Goal: Communication & Community: Ask a question

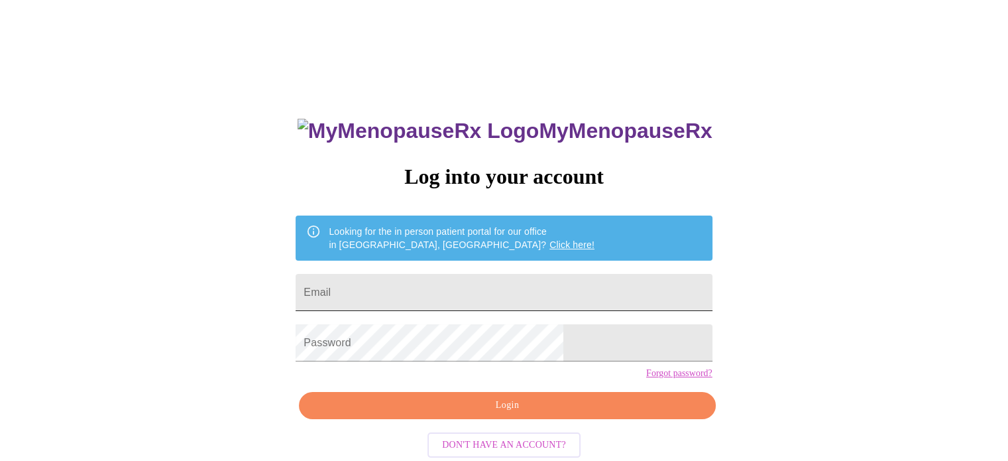
click at [487, 296] on input "Email" at bounding box center [504, 292] width 416 height 37
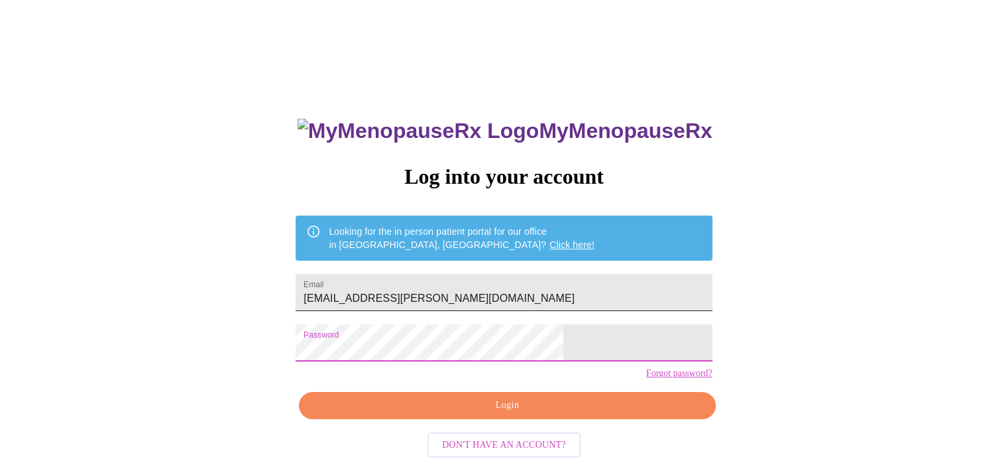
click at [465, 282] on input "[EMAIL_ADDRESS][PERSON_NAME][DOMAIN_NAME]" at bounding box center [504, 292] width 416 height 37
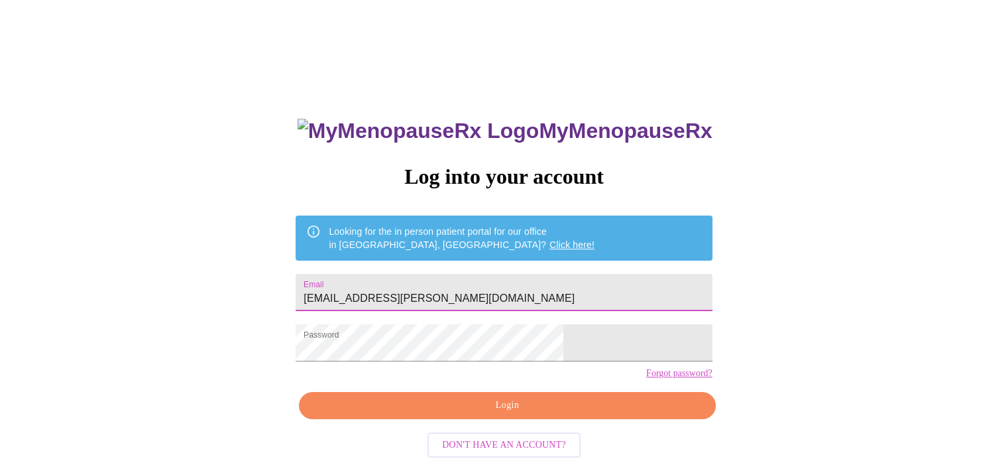
drag, startPoint x: 538, startPoint y: 283, endPoint x: 344, endPoint y: 293, distance: 194.4
click at [344, 293] on div "MyMenopauseRx Log into your account Looking for the in person patient portal fo…" at bounding box center [503, 281] width 997 height 553
type input "[EMAIL_ADDRESS][PERSON_NAME][DOMAIN_NAME]"
click at [481, 419] on button "Login" at bounding box center [507, 405] width 416 height 27
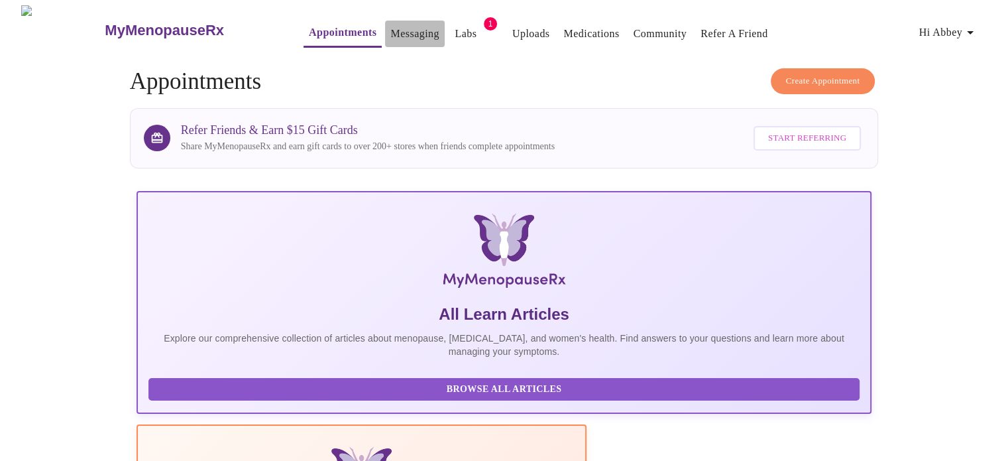
click at [400, 33] on link "Messaging" at bounding box center [414, 34] width 48 height 19
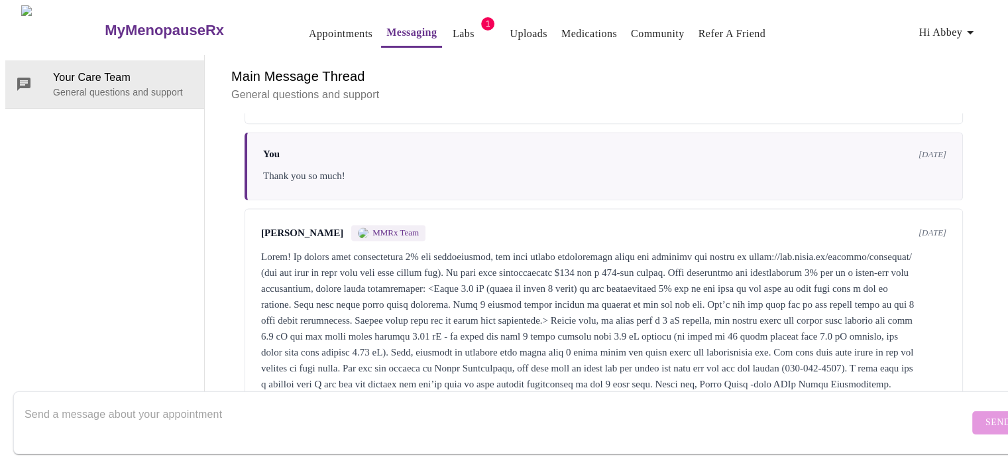
scroll to position [1868, 0]
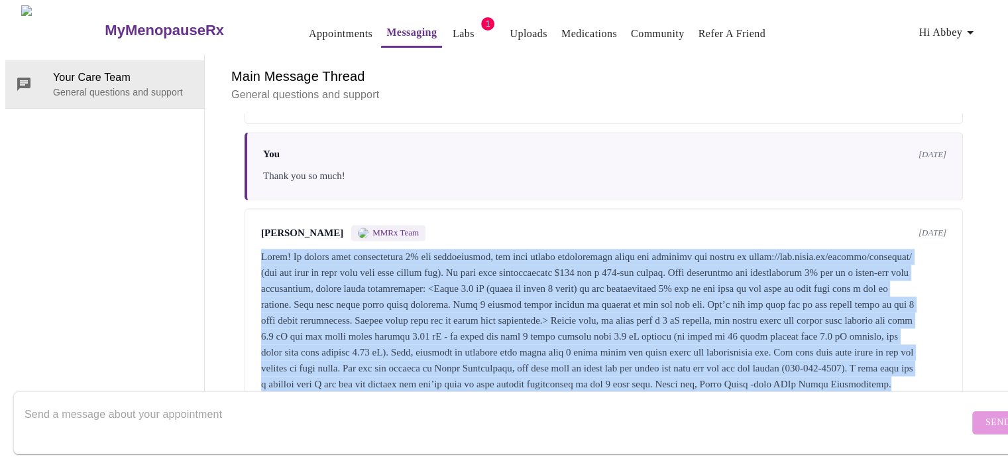
drag, startPoint x: 254, startPoint y: 184, endPoint x: 941, endPoint y: 331, distance: 702.2
click at [941, 331] on div "[PERSON_NAME] MMRx Team [DATE]" at bounding box center [604, 308] width 718 height 200
copy div "Lorem! Ip dolors amet consectetura 5% eli seddoeiusmod, tem inci utlabo etdolor…"
click at [245, 208] on div "[PERSON_NAME] MMRx Team [DATE]" at bounding box center [604, 308] width 718 height 200
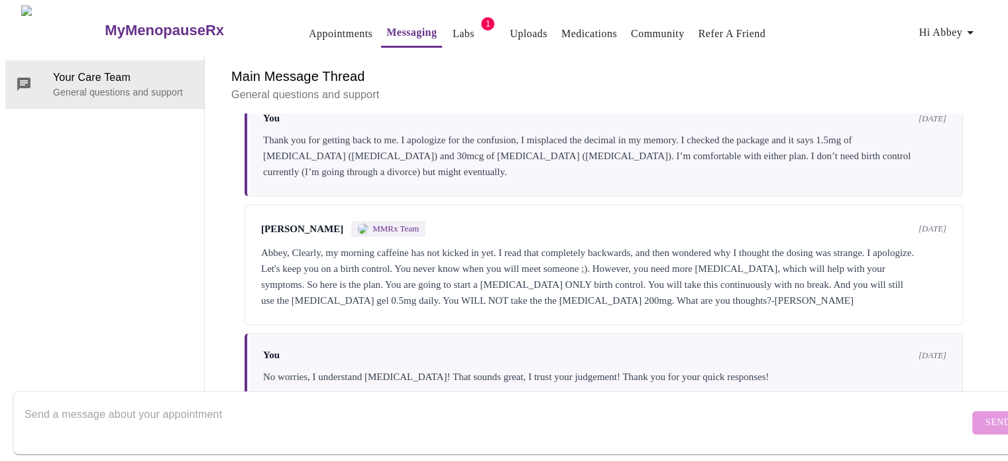
scroll to position [808, 0]
